Goal: Information Seeking & Learning: Check status

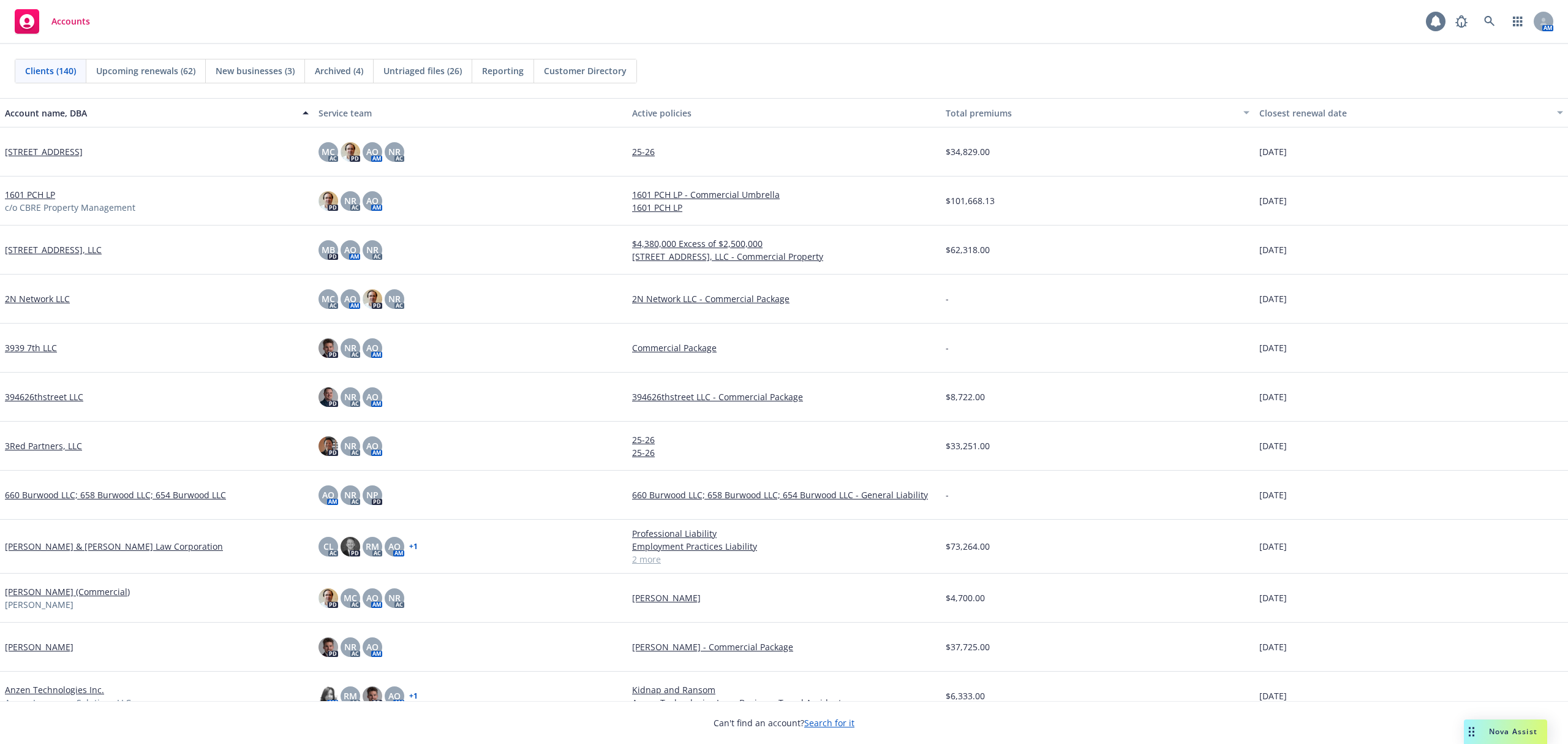
click at [1442, 21] on icon at bounding box center [1435, 21] width 12 height 12
click at [1541, 22] on icon at bounding box center [1543, 21] width 7 height 7
click at [1022, 45] on div "Clients (140) Upcoming renewals (62) New businesses (3) Archived (4) Untriaged …" at bounding box center [784, 70] width 1568 height 54
click at [1439, 25] on icon at bounding box center [1436, 21] width 10 height 11
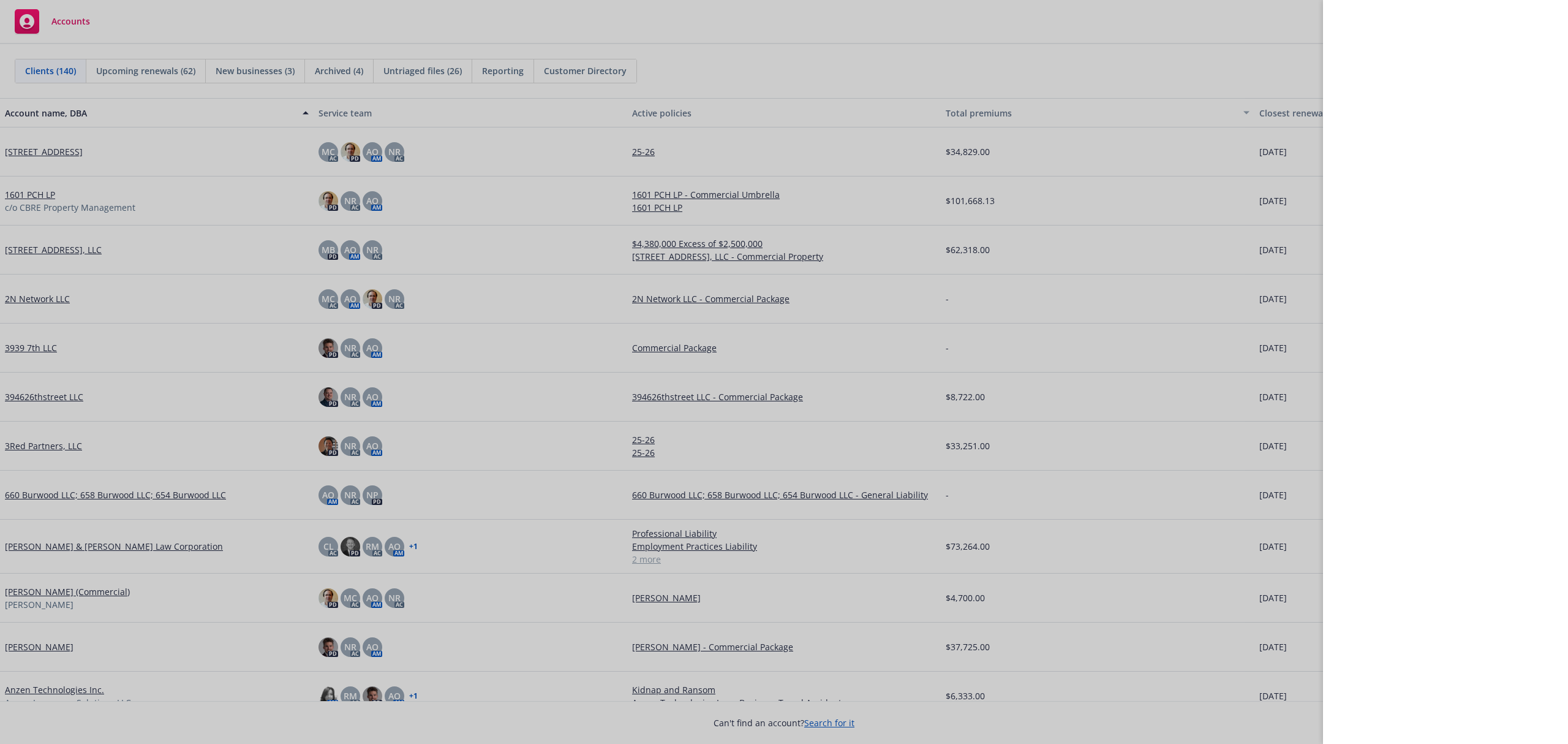
click at [1214, 43] on div at bounding box center [784, 372] width 1568 height 744
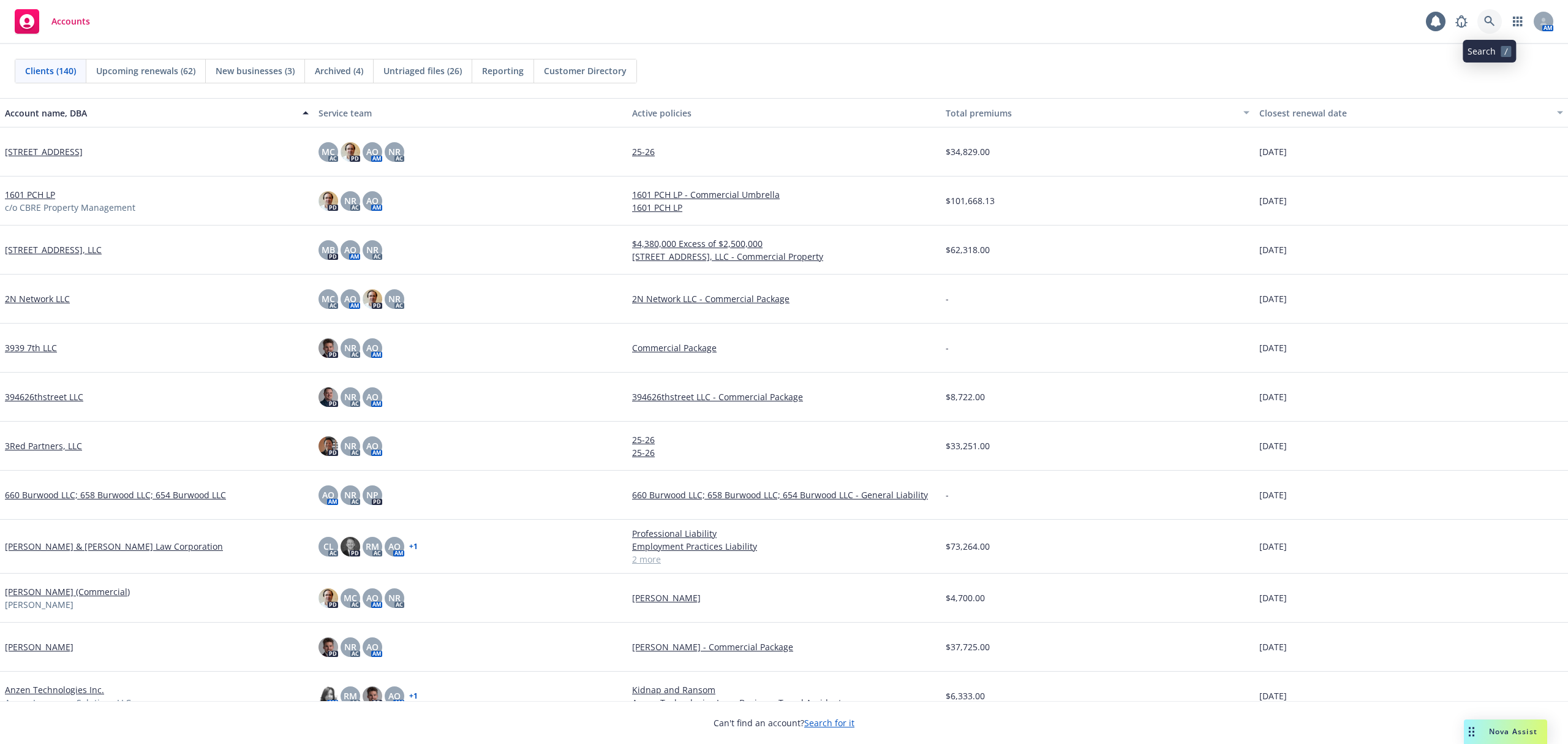
click at [1485, 21] on icon at bounding box center [1489, 21] width 11 height 11
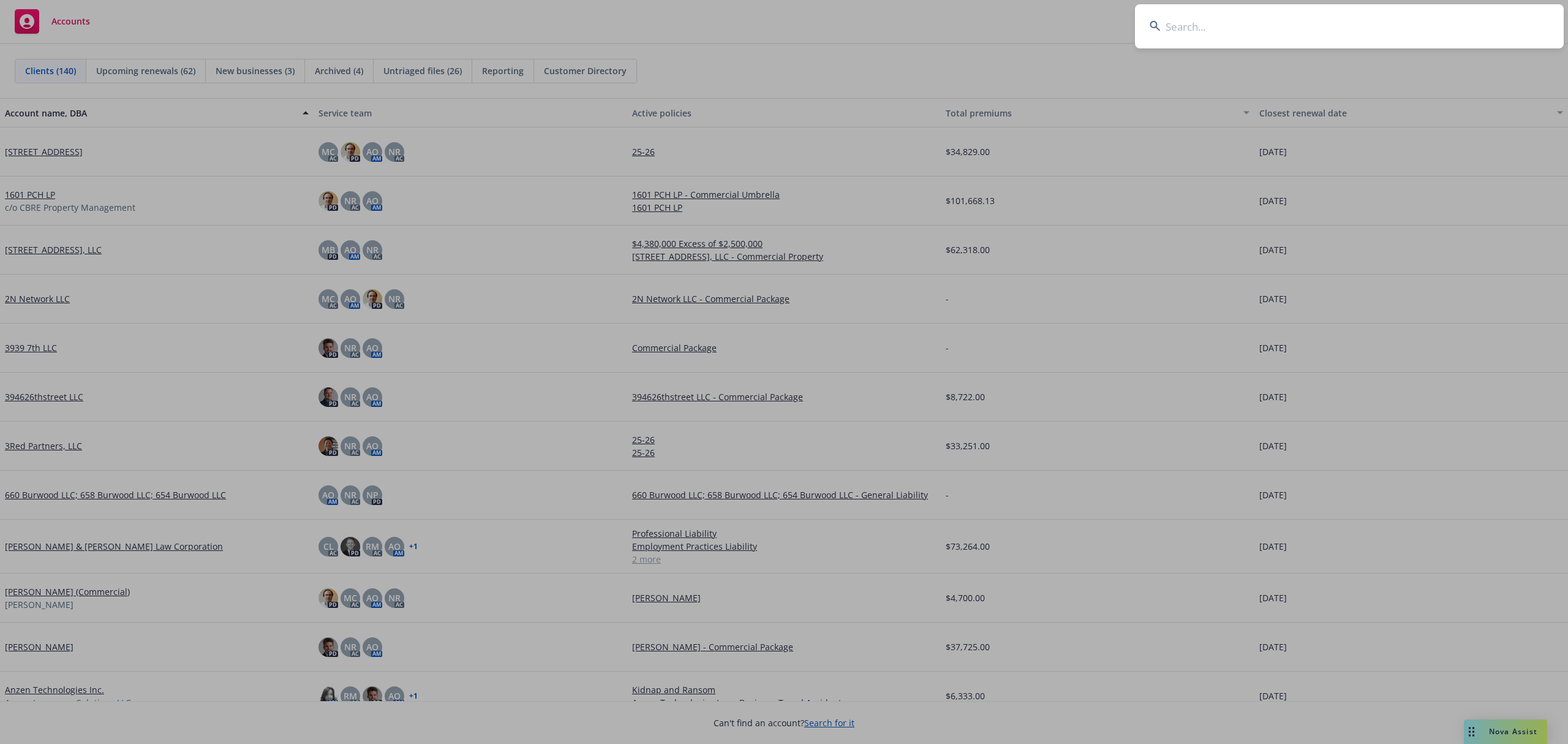
click at [1458, 22] on input at bounding box center [1349, 26] width 429 height 44
type input "litchf"
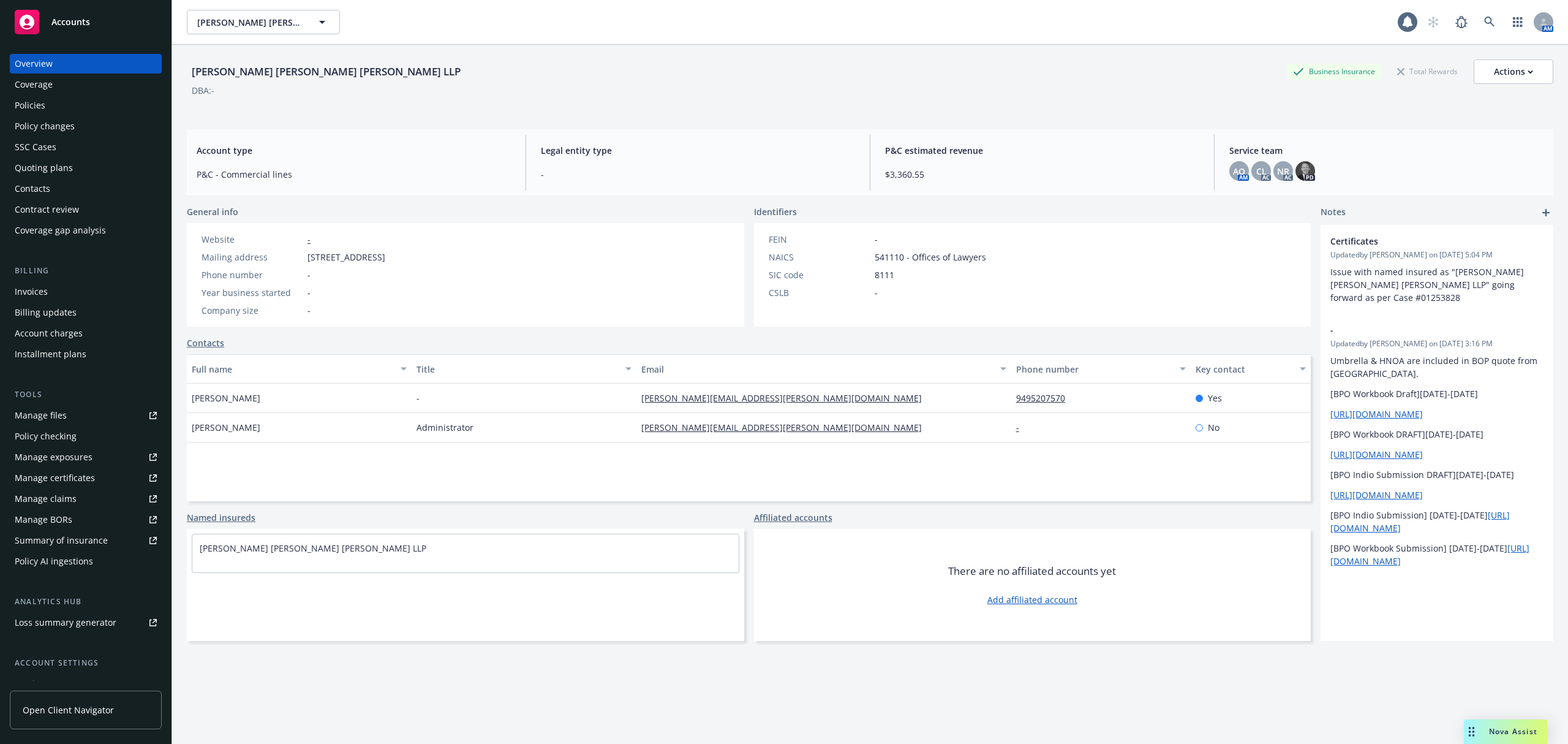
click at [42, 106] on div "Policies" at bounding box center [30, 106] width 31 height 20
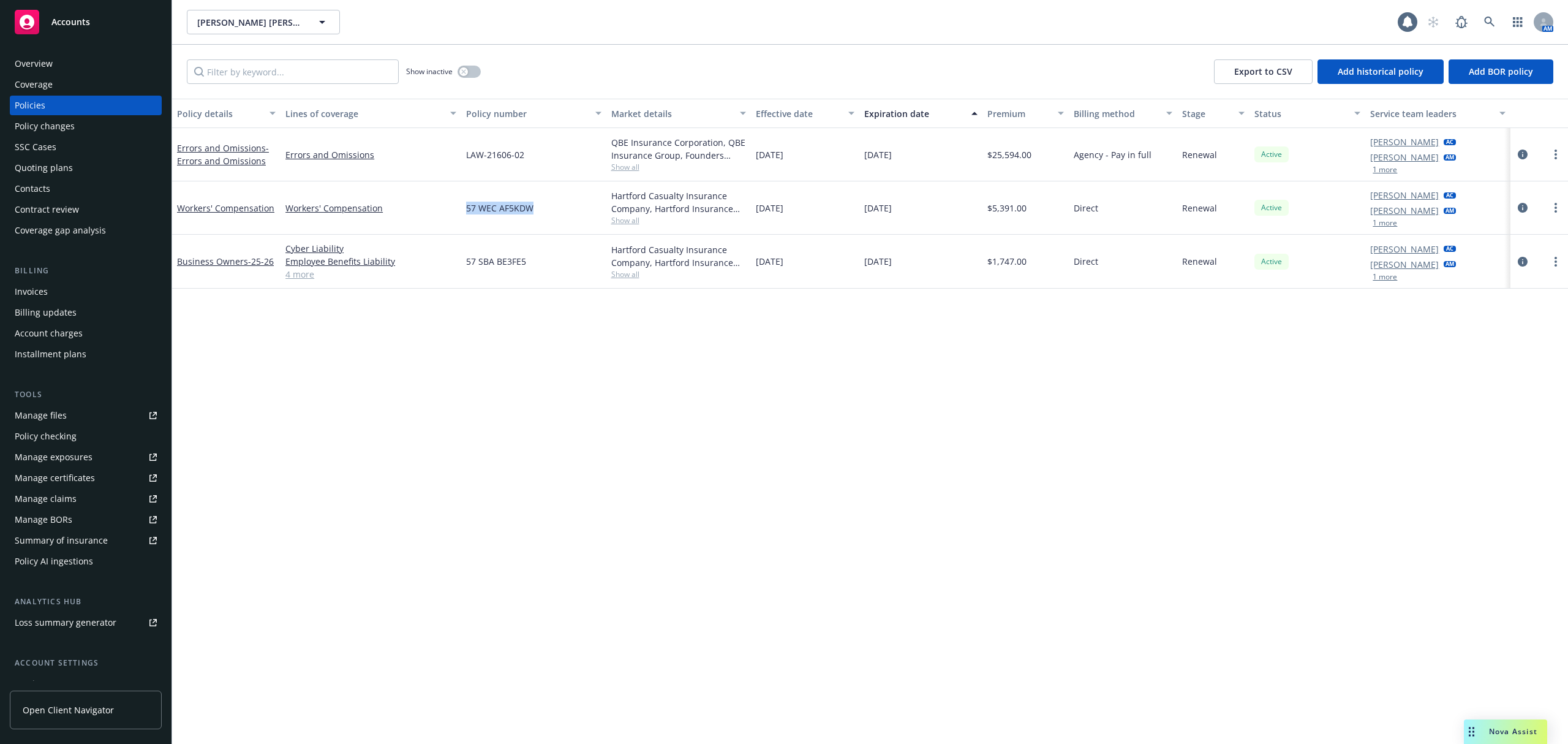
drag, startPoint x: 534, startPoint y: 209, endPoint x: 462, endPoint y: 208, distance: 72.0
click at [462, 208] on div "57 WEC AF5KDW" at bounding box center [533, 207] width 145 height 53
copy span "57 WEC AF5KDW"
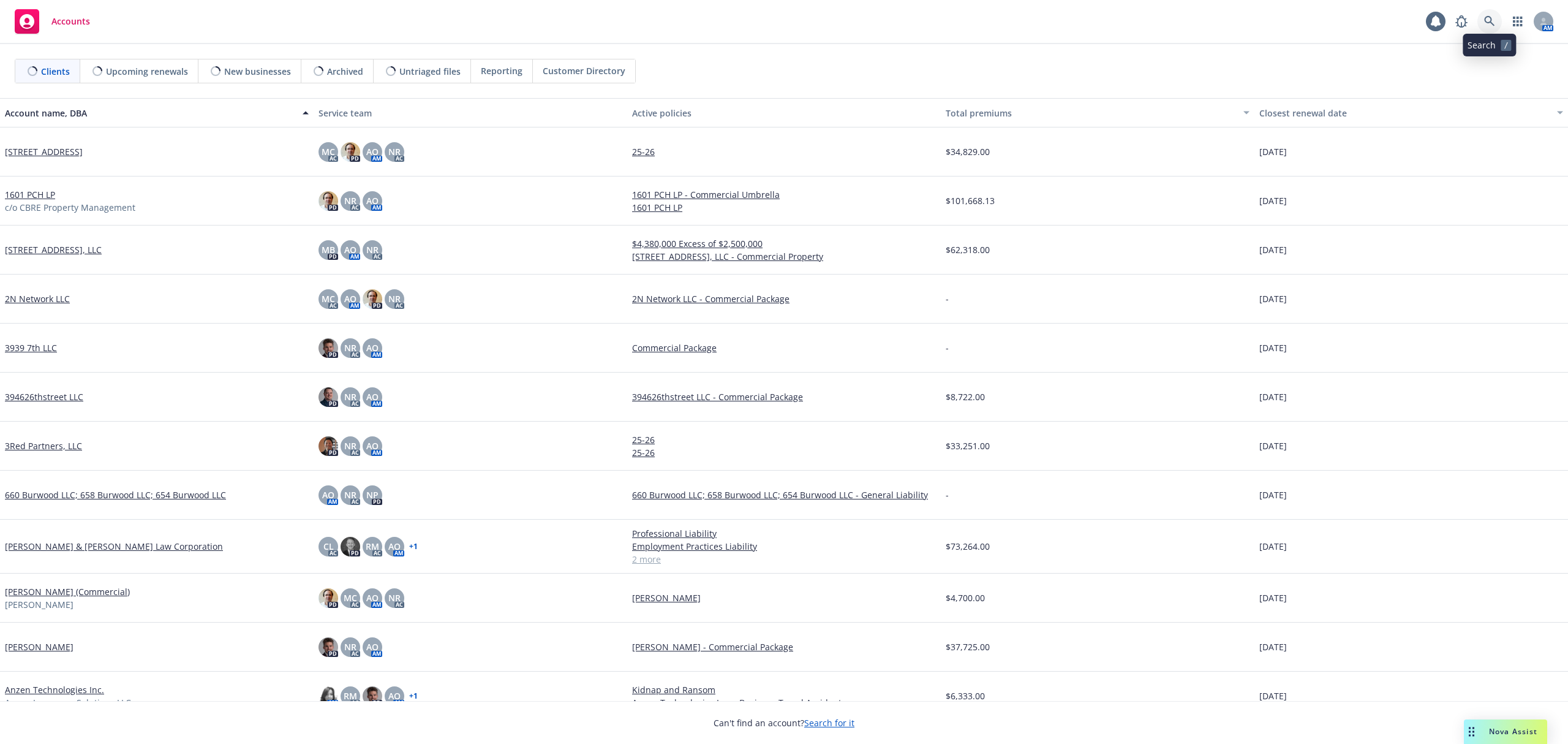
click at [1485, 20] on icon at bounding box center [1489, 21] width 11 height 11
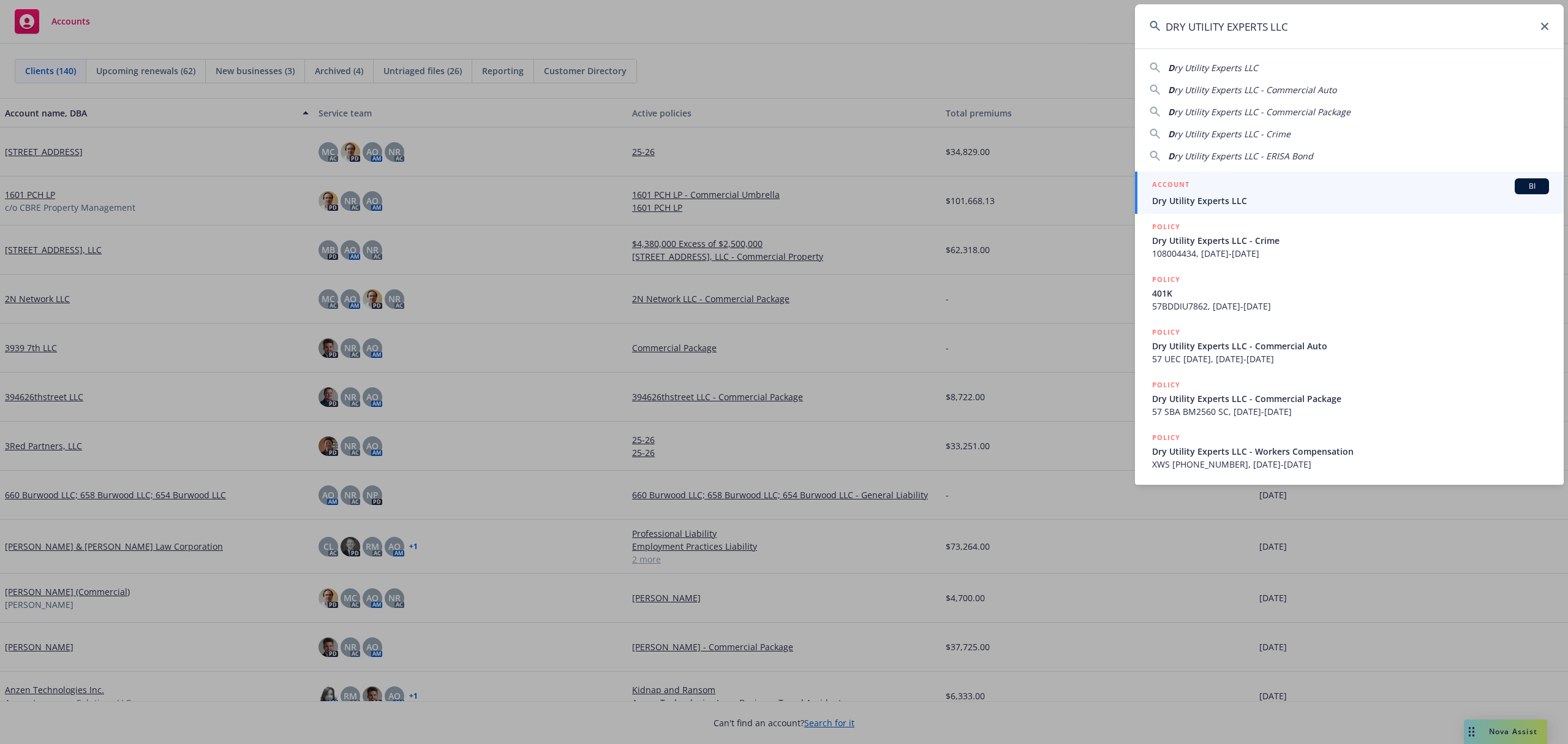
type input "DRY UTILITY EXPERTS LLC"
drag, startPoint x: 1221, startPoint y: 181, endPoint x: 1221, endPoint y: 188, distance: 7.0
click at [1221, 181] on div "ACCOUNT BI" at bounding box center [1351, 186] width 397 height 16
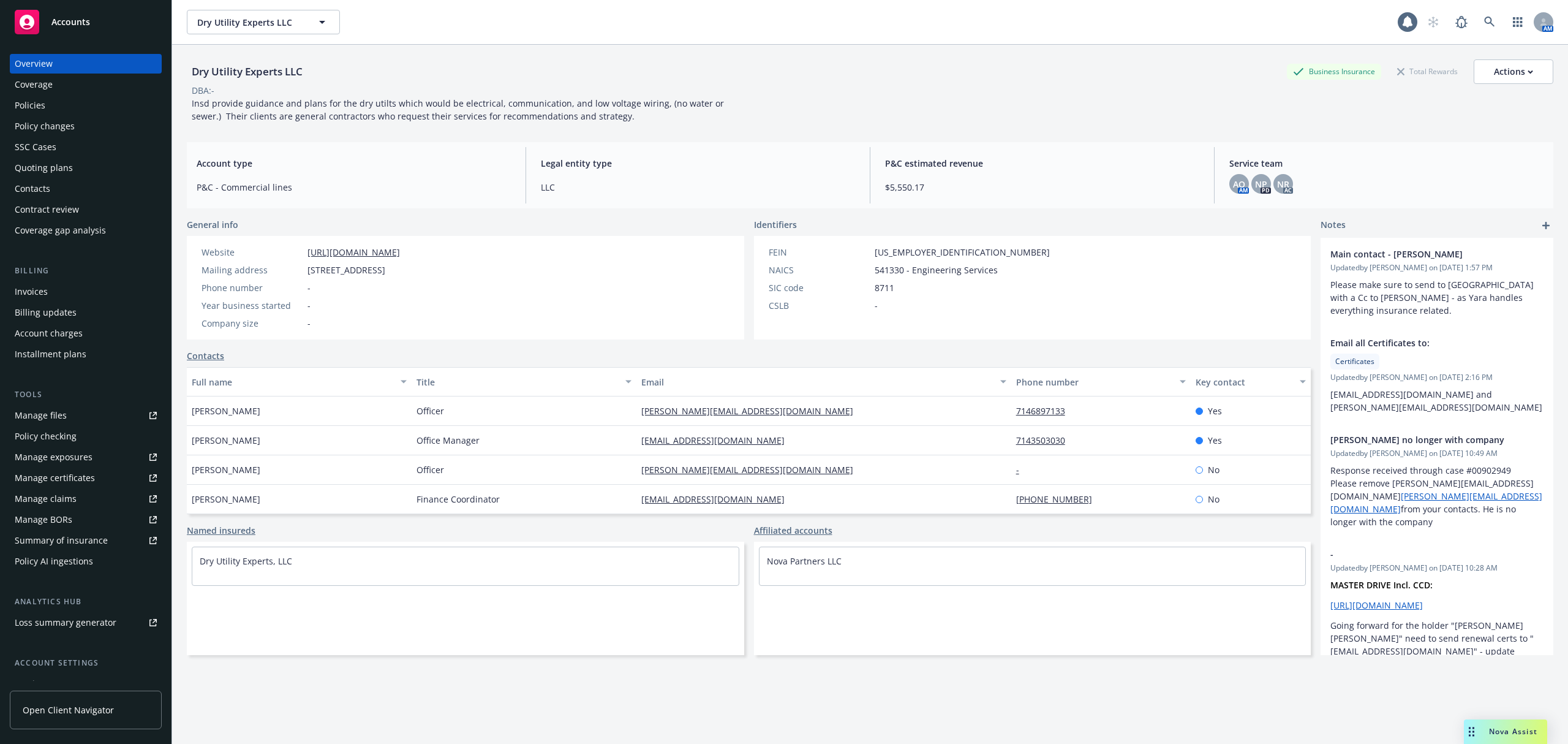
click at [59, 103] on div "Policies" at bounding box center [86, 106] width 142 height 20
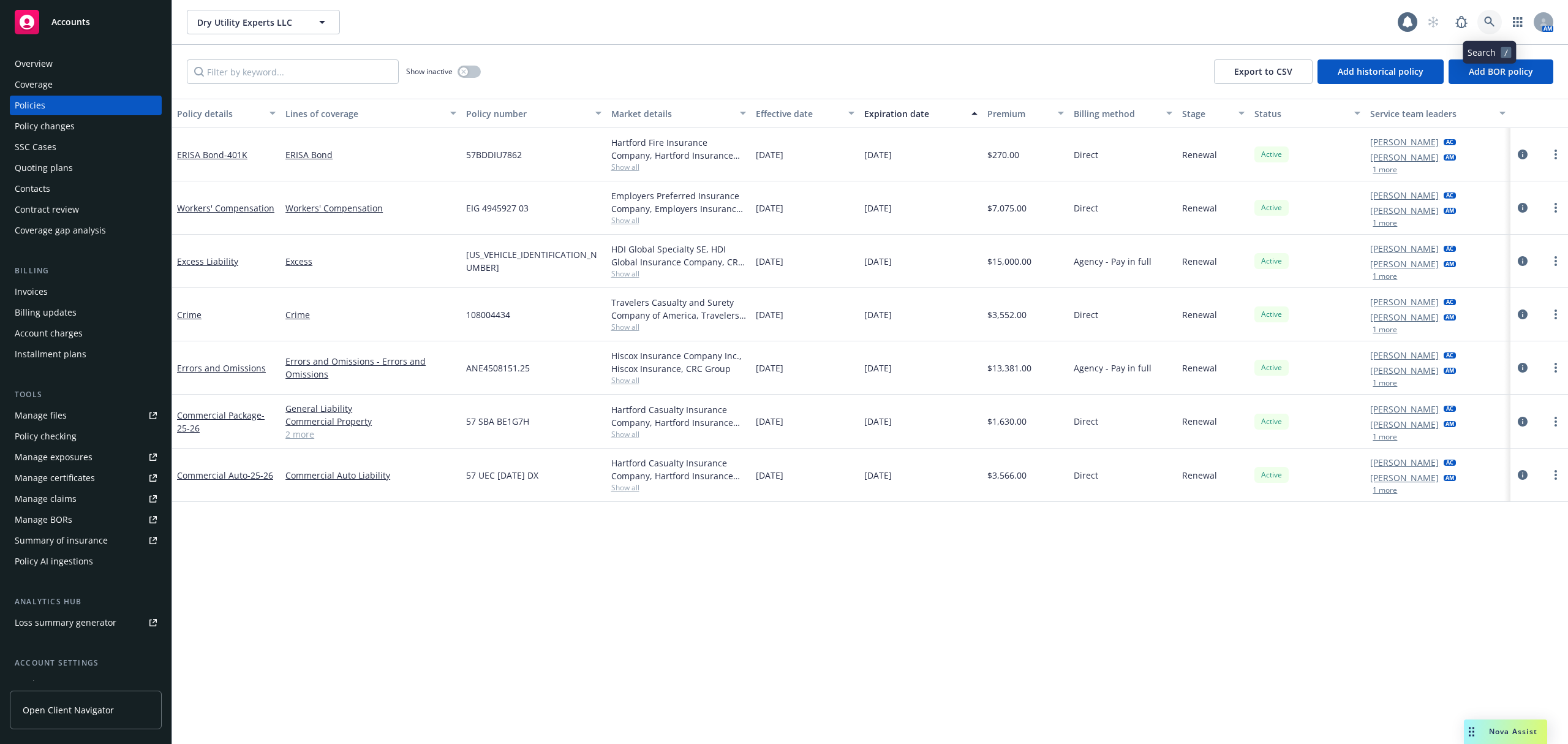
click at [1486, 21] on icon at bounding box center [1489, 21] width 11 height 11
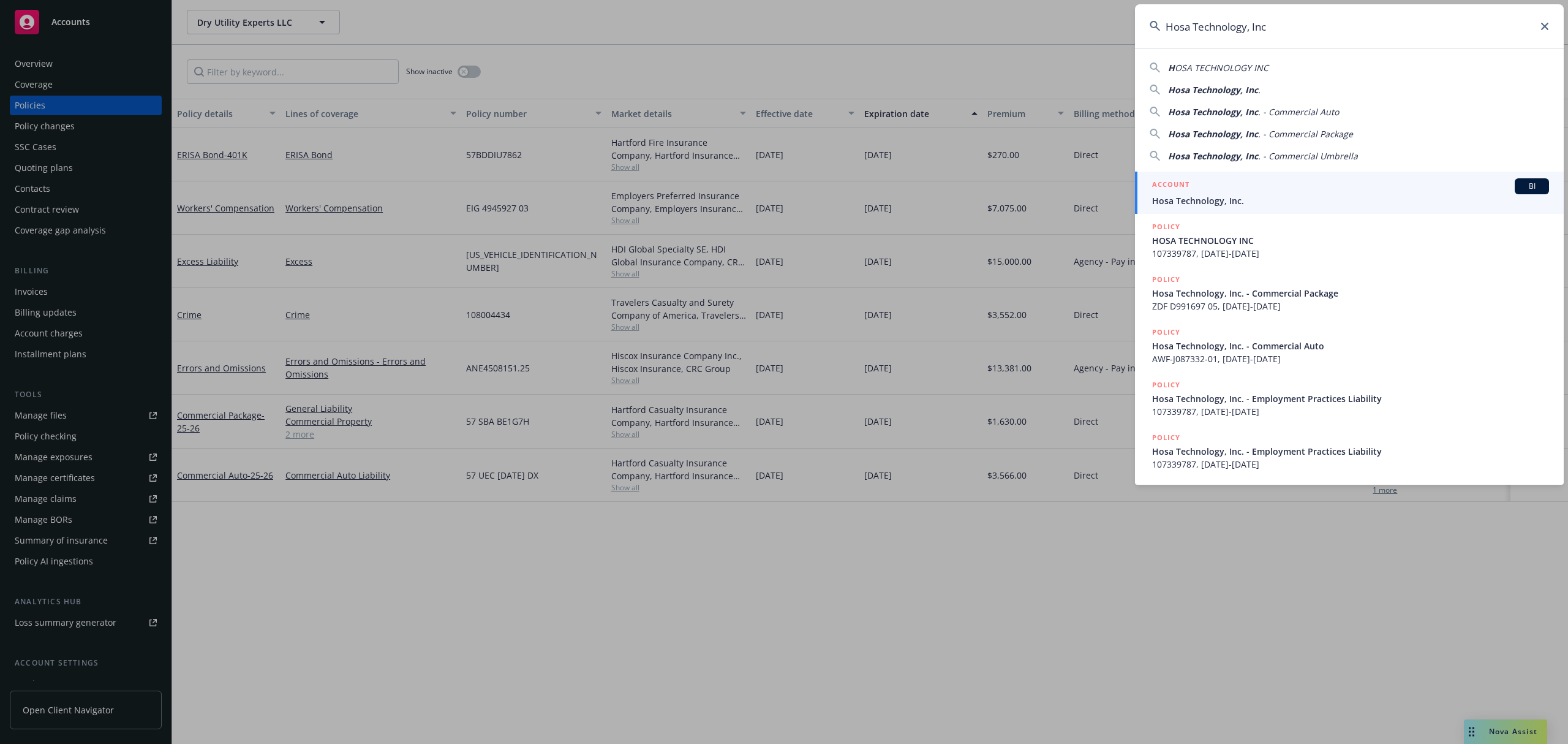
type input "Hosa Technology, Inc"
click at [1299, 184] on div "ACCOUNT BI" at bounding box center [1351, 186] width 397 height 16
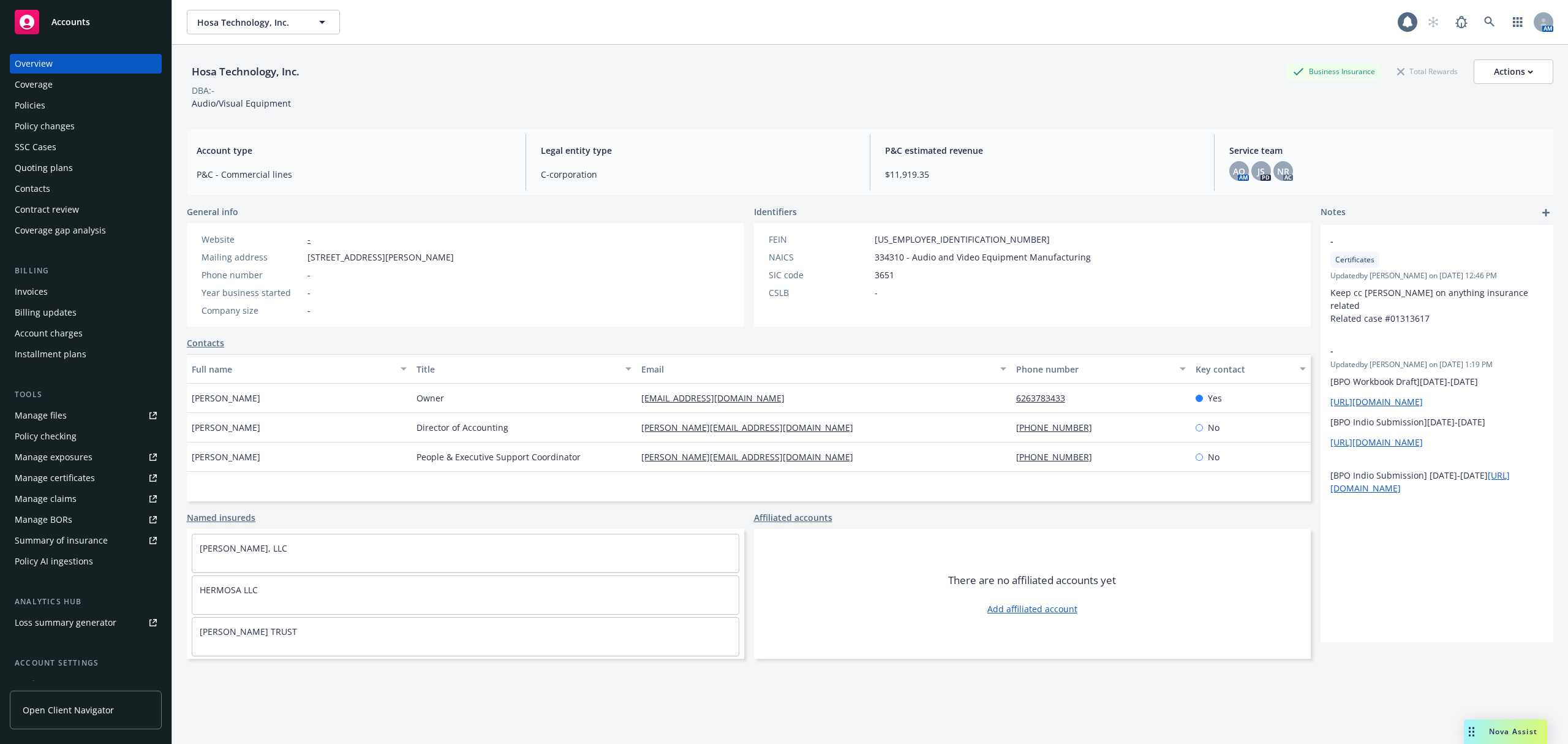
click at [353, 86] on div "DBA: -" at bounding box center [870, 91] width 1366 height 13
click at [82, 170] on div "Quoting plans" at bounding box center [86, 168] width 142 height 20
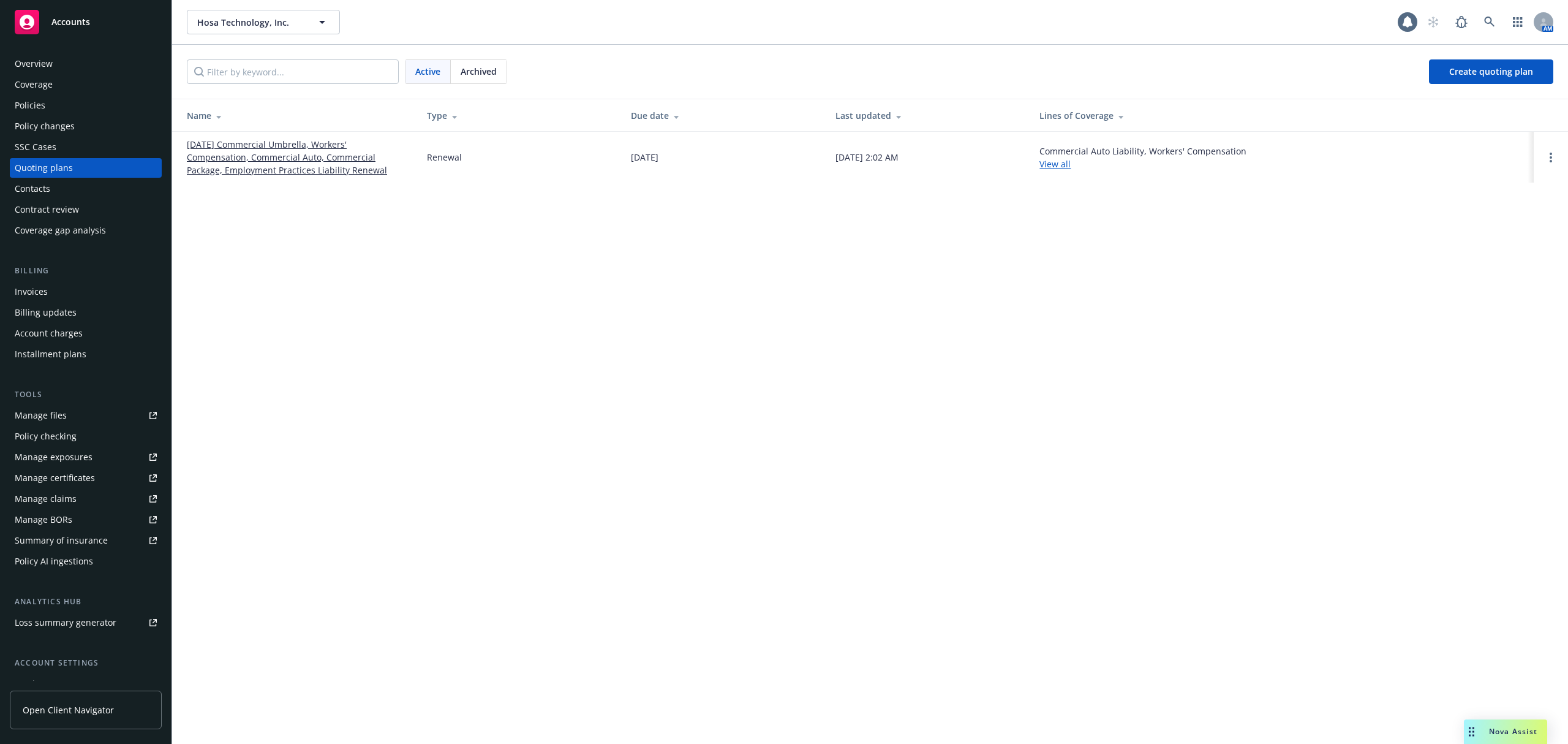
click at [240, 160] on link "11/01/25 Commercial Umbrella, Workers' Compensation, Commercial Auto, Commercia…" at bounding box center [297, 157] width 221 height 39
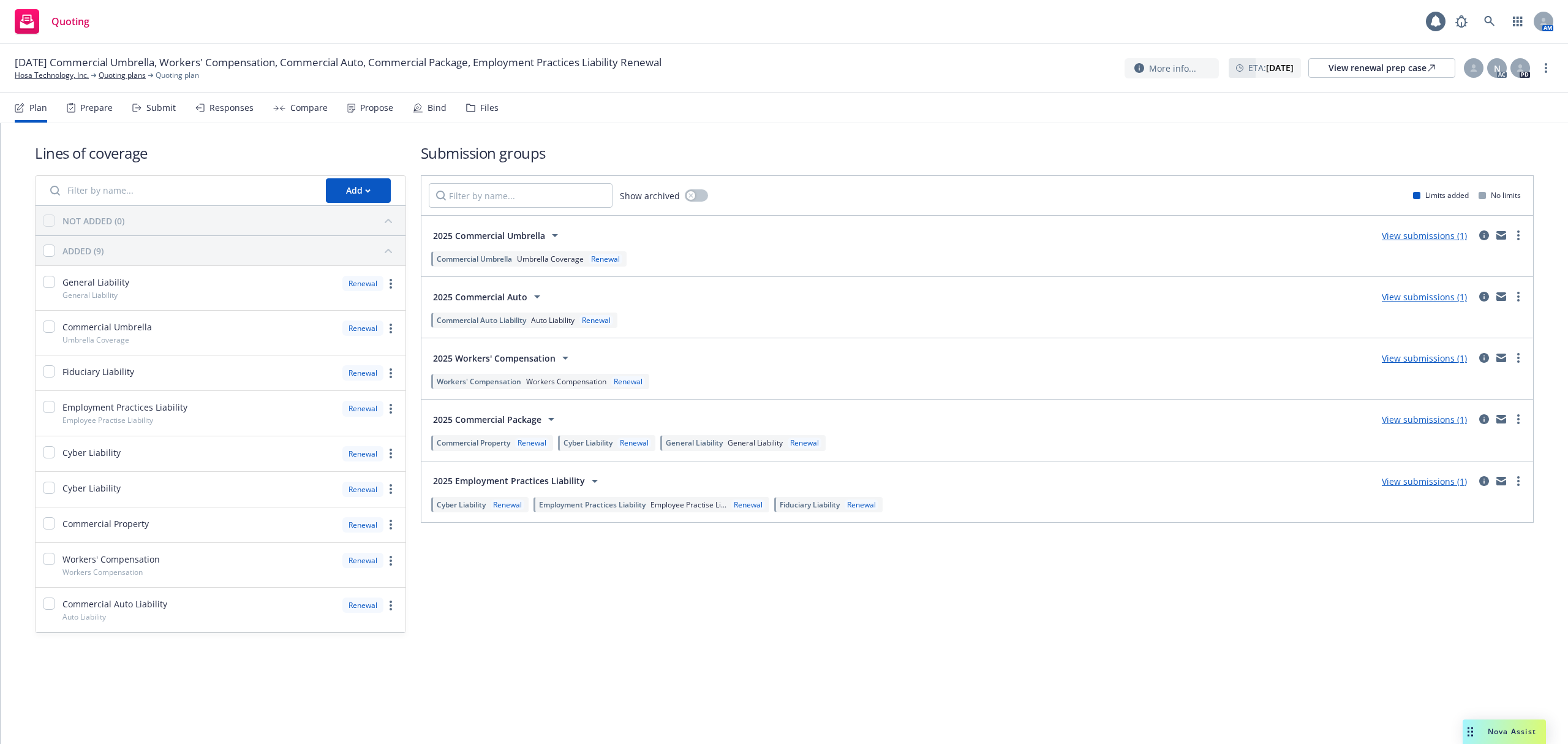
click at [80, 103] on div "Prepare" at bounding box center [96, 107] width 32 height 10
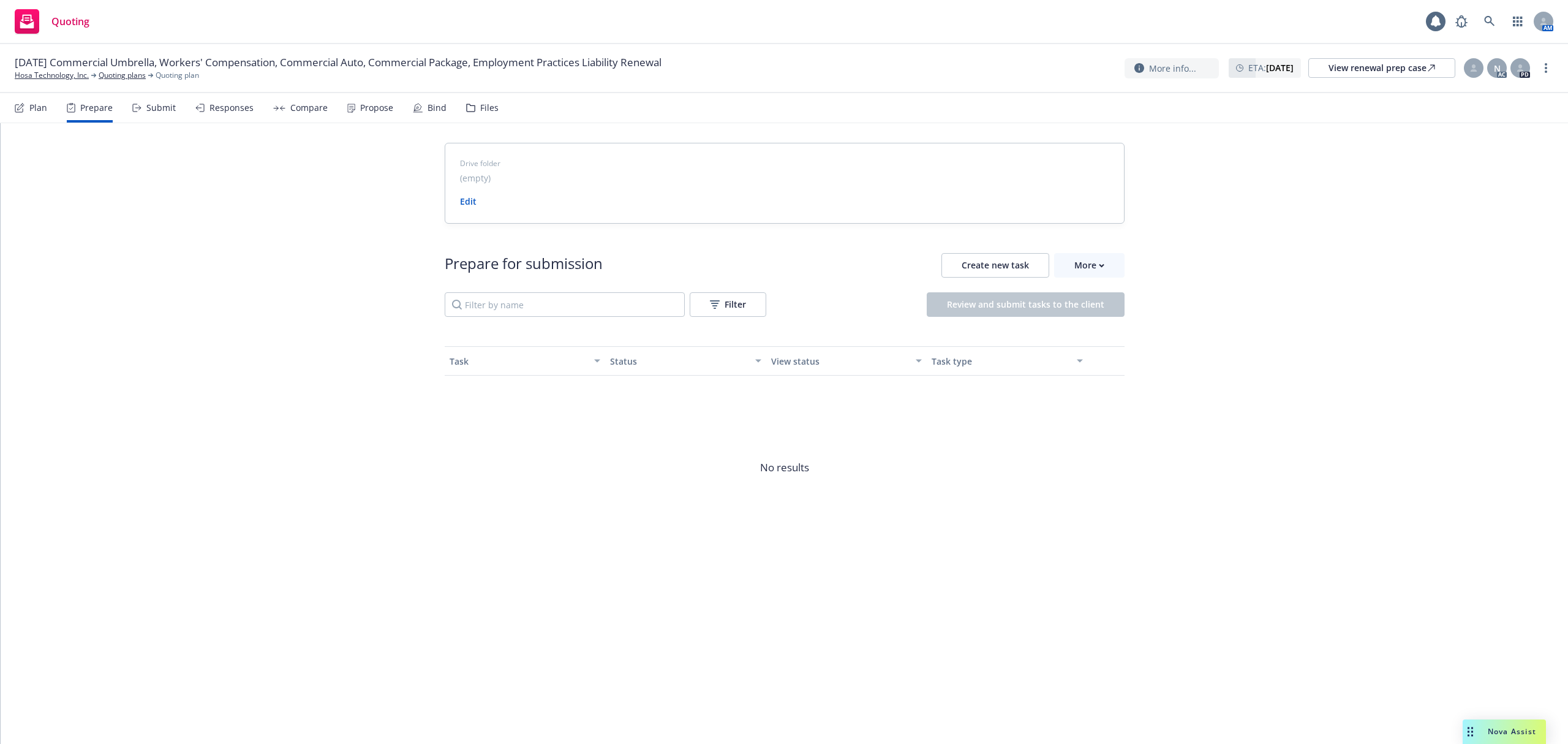
click at [138, 112] on icon at bounding box center [136, 107] width 9 height 8
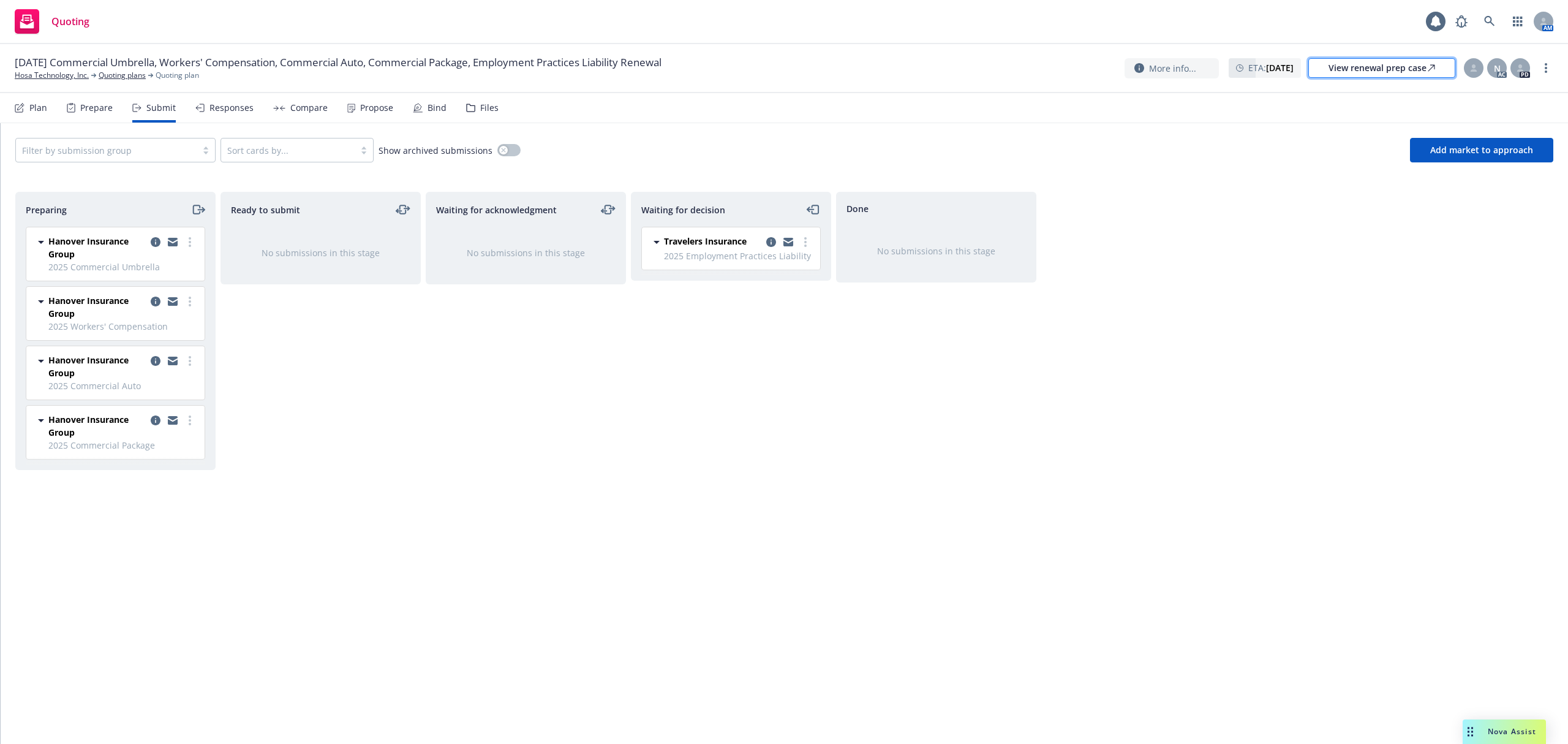
click at [1356, 63] on div "View renewal prep case" at bounding box center [1381, 68] width 107 height 18
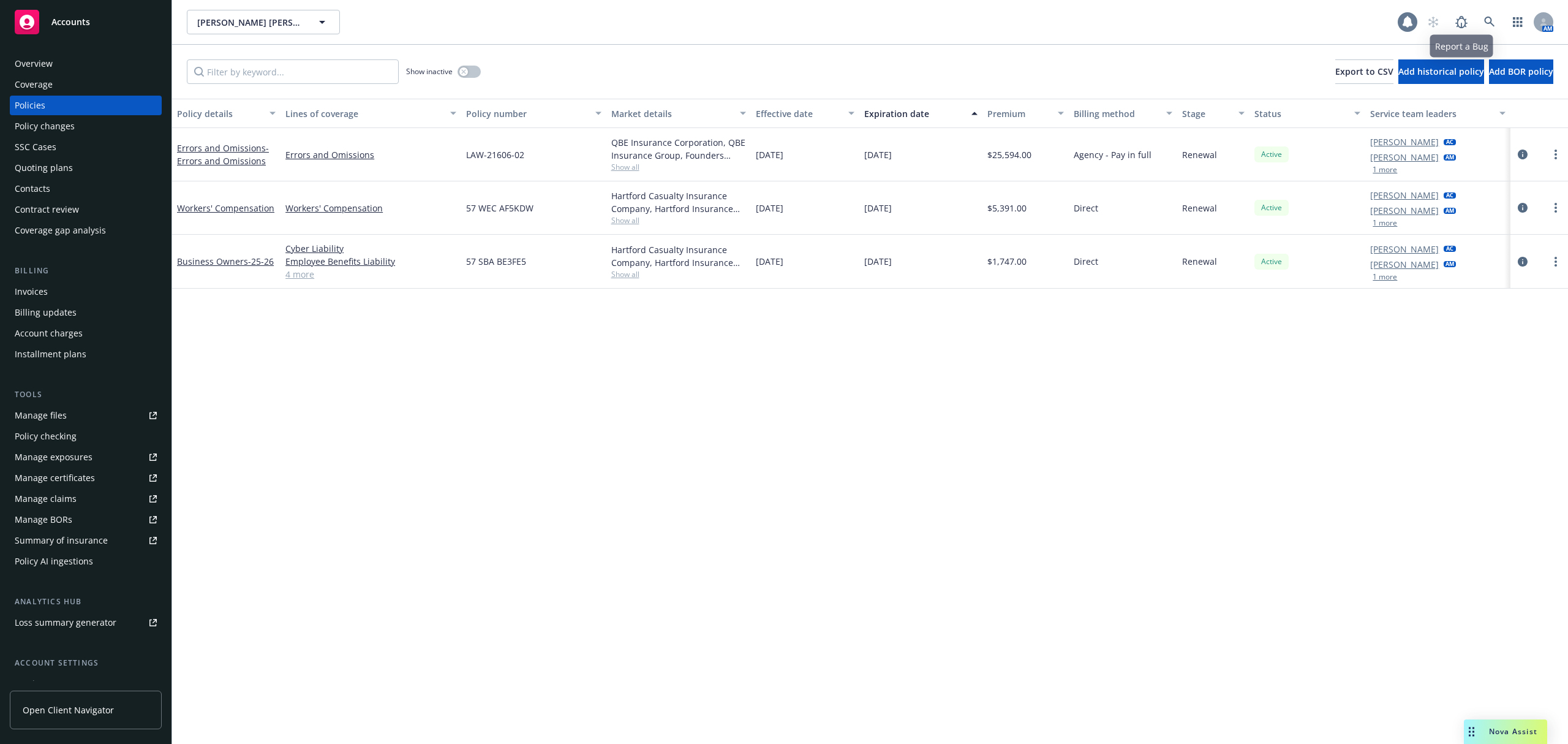
click at [1414, 17] on div at bounding box center [1408, 22] width 20 height 20
